Goal: Book appointment/travel/reservation

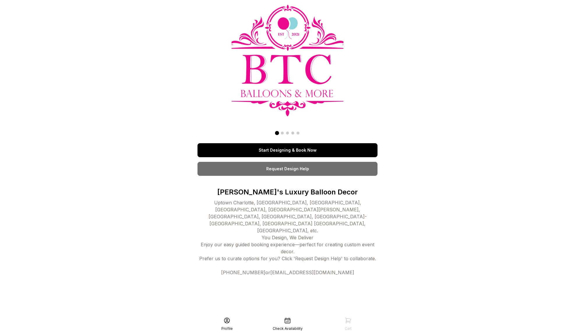
click at [77, 132] on div "Start Designing & Book Now Request Design Help [PERSON_NAME]'s Luxury Balloon D…" at bounding box center [287, 166] width 575 height 333
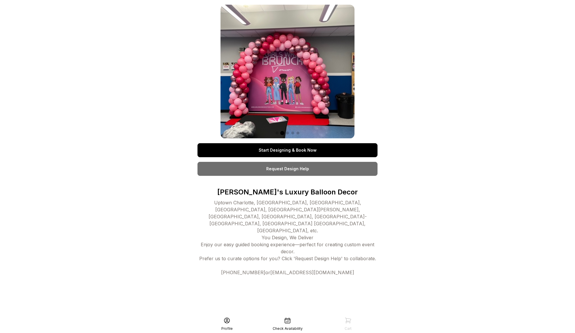
click at [325, 148] on link "Start Designing & Book Now" at bounding box center [287, 150] width 180 height 14
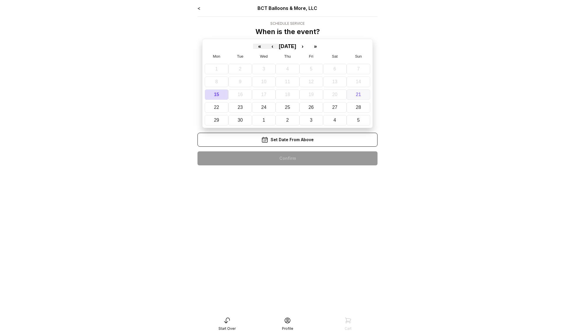
click at [358, 92] on abbr "21" at bounding box center [358, 94] width 5 height 5
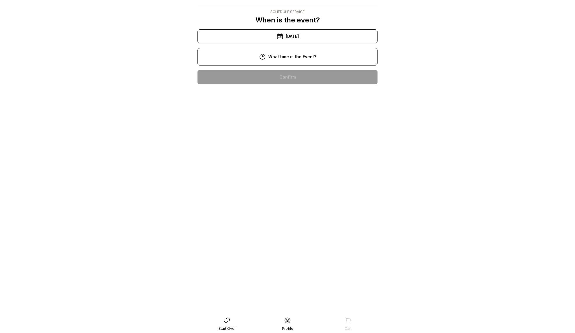
scroll to position [7, 0]
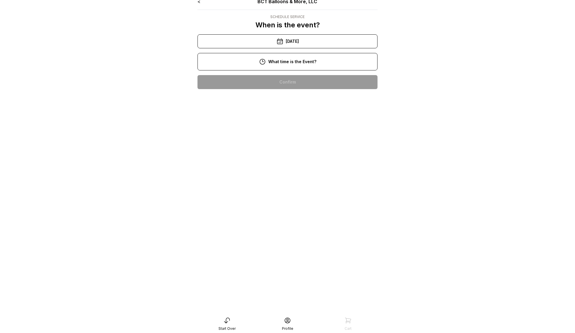
click at [423, 126] on main "< BCT Balloons & More, LLC Schedule Service When is the event? « ‹ [DATE] › » M…" at bounding box center [287, 159] width 575 height 333
drag, startPoint x: 445, startPoint y: 123, endPoint x: 439, endPoint y: 115, distance: 9.6
click at [445, 123] on main "< BCT Balloons & More, LLC Schedule Service When is the event? « ‹ [DATE] › » M…" at bounding box center [287, 159] width 575 height 333
click at [315, 42] on div "[DATE]" at bounding box center [287, 41] width 180 height 14
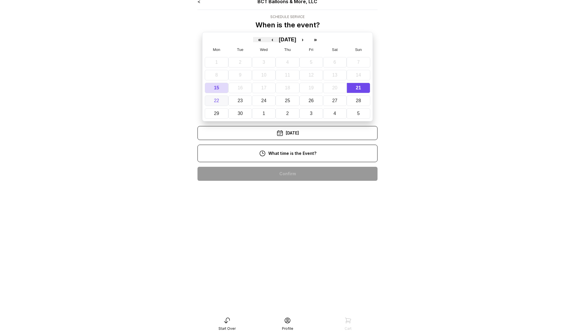
click at [218, 100] on abbr "22" at bounding box center [216, 100] width 5 height 5
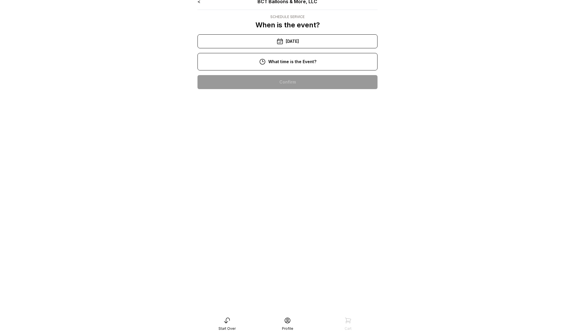
click at [290, 43] on div "[DATE]" at bounding box center [287, 41] width 180 height 14
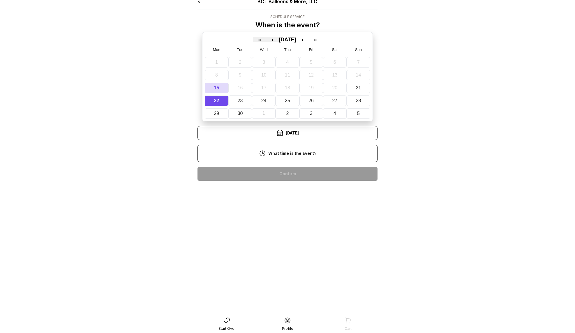
click at [76, 162] on main "< BCT Balloons & More, LLC Schedule Service When is the event? « ‹ [DATE] › » M…" at bounding box center [287, 159] width 575 height 333
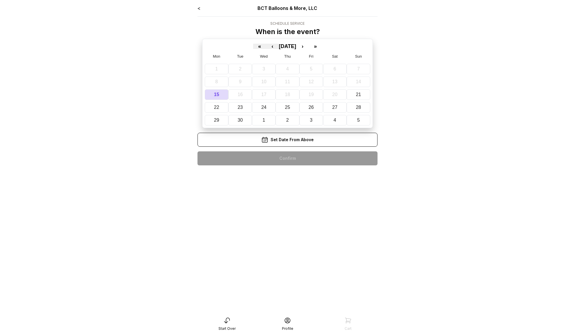
scroll to position [7, 0]
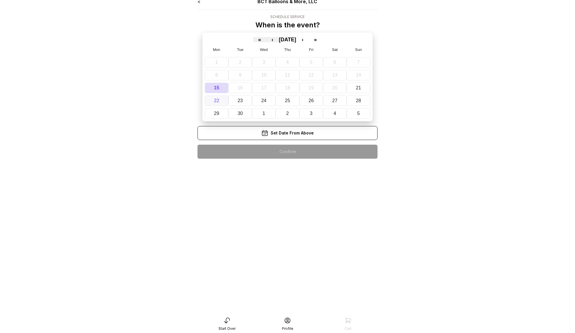
click at [210, 103] on button "22" at bounding box center [217, 101] width 24 height 10
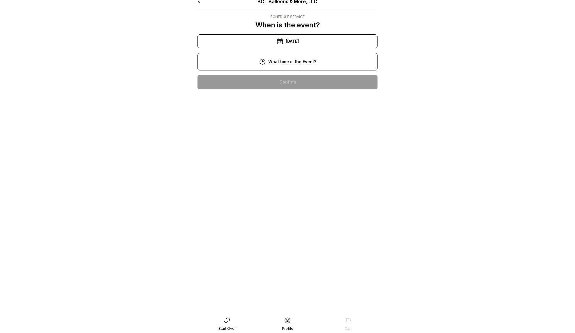
click at [447, 180] on main "< BCT Balloons & More, LLC Schedule Service When is the event? « ‹ September 20…" at bounding box center [287, 159] width 575 height 333
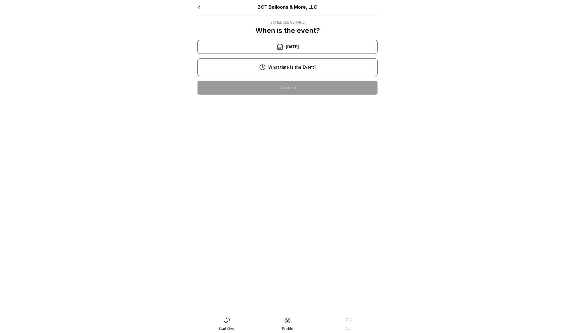
scroll to position [0, 0]
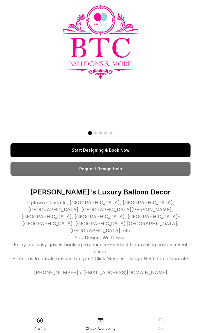
click at [181, 102] on div "Start Designing & Book Now Request Design Help Charlotte's Luxury Balloon Decor…" at bounding box center [100, 143] width 180 height 277
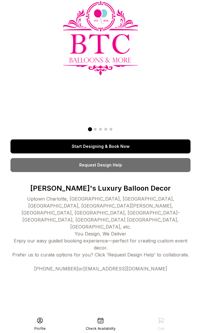
scroll to position [12, 0]
